Goal: Find specific page/section: Find specific page/section

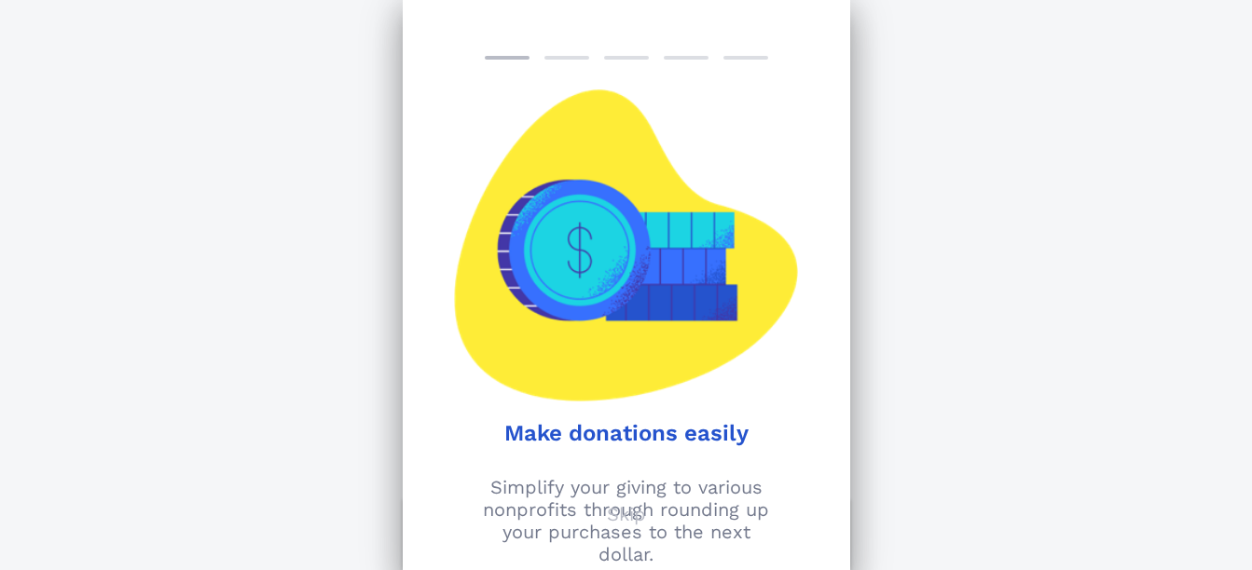
scroll to position [424, 0]
click at [653, 295] on div at bounding box center [712, 245] width 172 height 312
click at [633, 515] on p "Skip" at bounding box center [626, 514] width 39 height 22
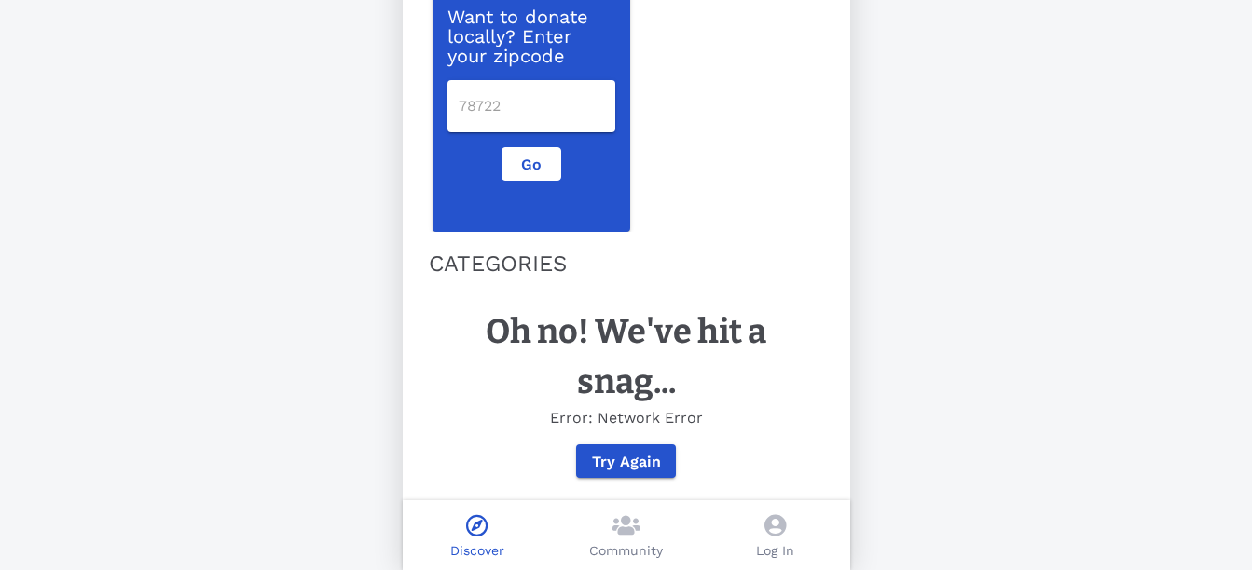
scroll to position [238, 0]
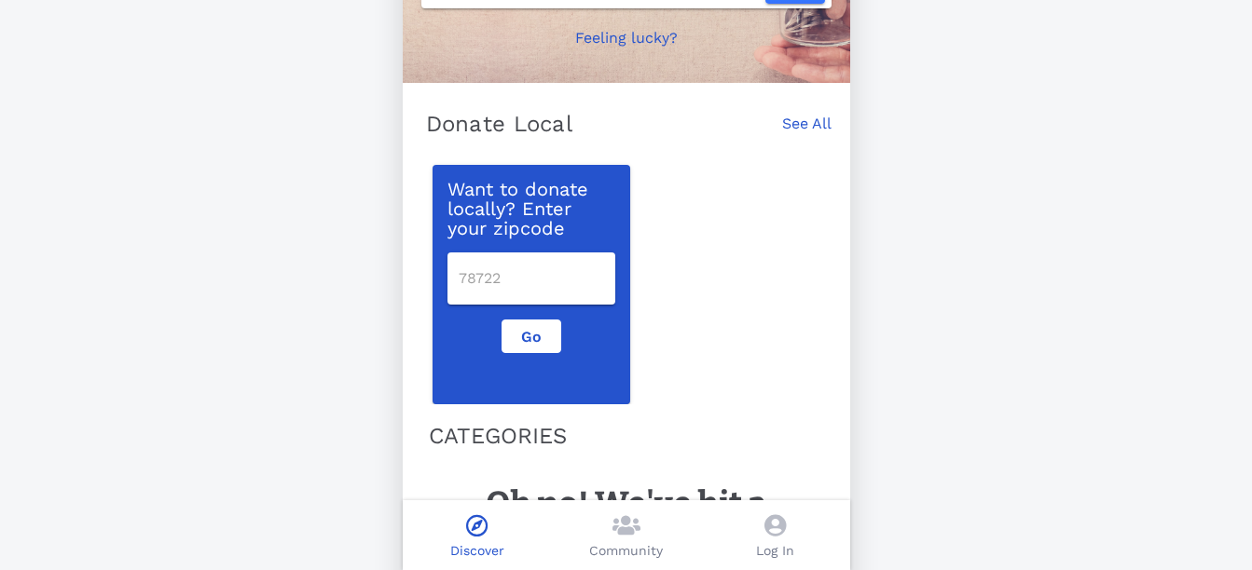
click at [525, 276] on input "number" at bounding box center [531, 279] width 145 height 30
type input "37172"
click at [525, 331] on span "Go" at bounding box center [531, 337] width 28 height 18
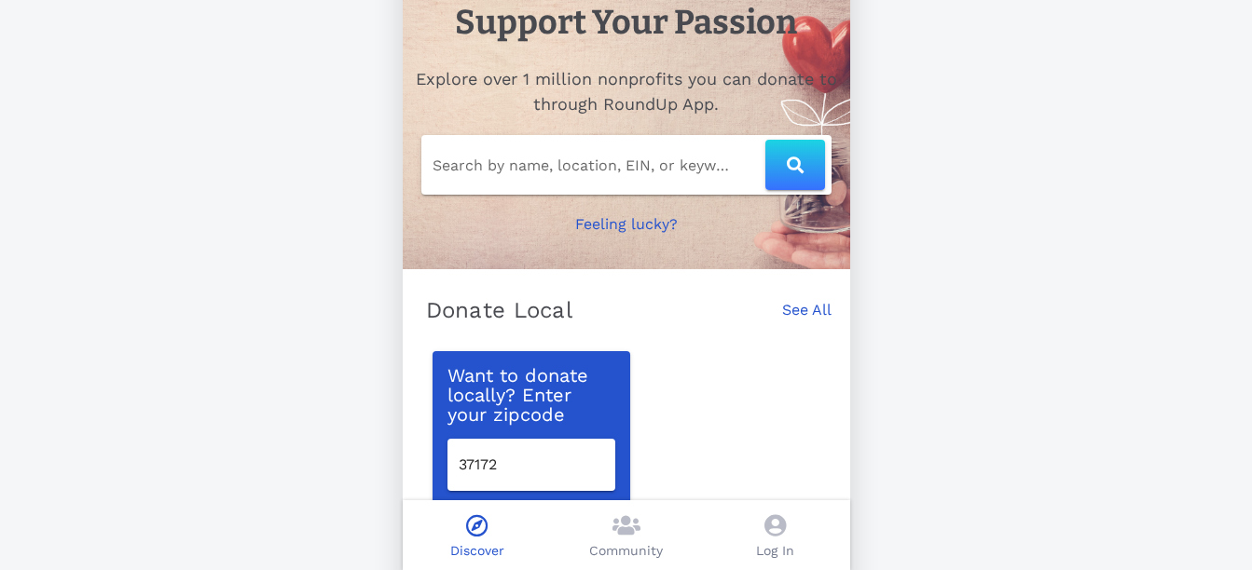
scroll to position [0, 0]
